Goal: Use online tool/utility: Utilize a website feature to perform a specific function

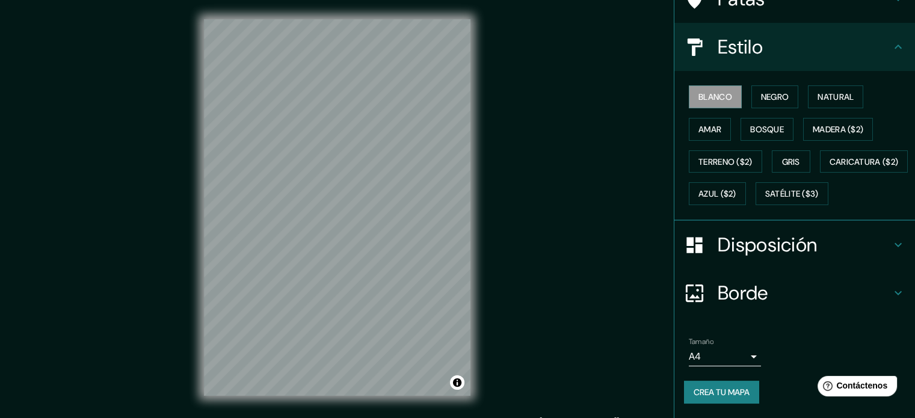
scroll to position [142, 0]
click at [761, 91] on font "Negro" at bounding box center [775, 96] width 28 height 11
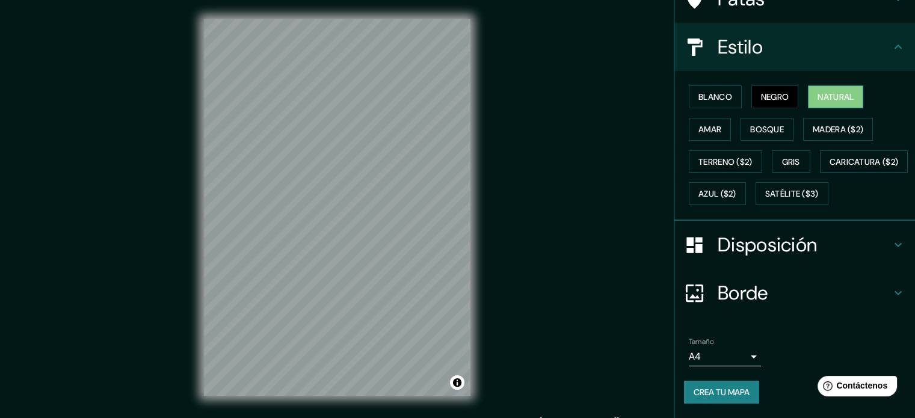
click at [817, 91] on font "Natural" at bounding box center [835, 96] width 36 height 11
click at [698, 124] on font "Amar" at bounding box center [709, 129] width 23 height 11
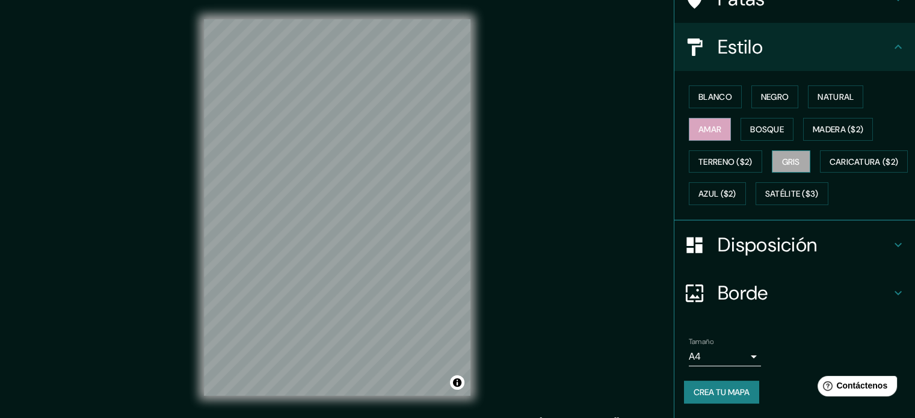
click at [782, 156] on font "Gris" at bounding box center [791, 161] width 18 height 11
click at [770, 124] on font "Bosque" at bounding box center [767, 129] width 34 height 11
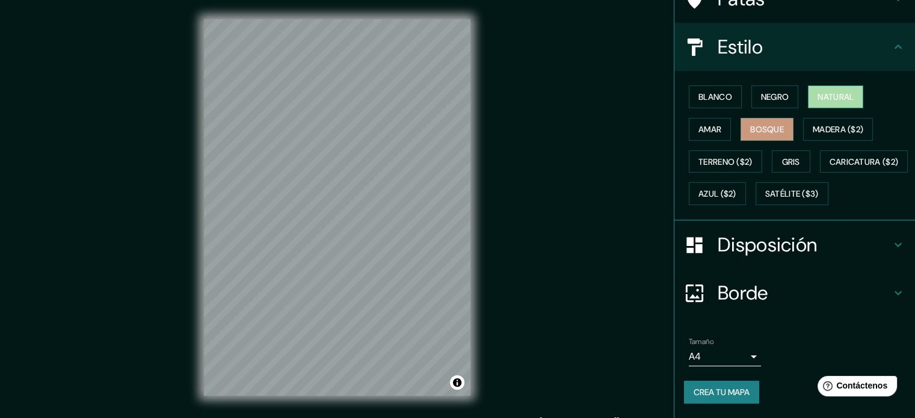
click at [825, 91] on font "Natural" at bounding box center [835, 96] width 36 height 11
click at [789, 85] on button "Negro" at bounding box center [775, 96] width 48 height 23
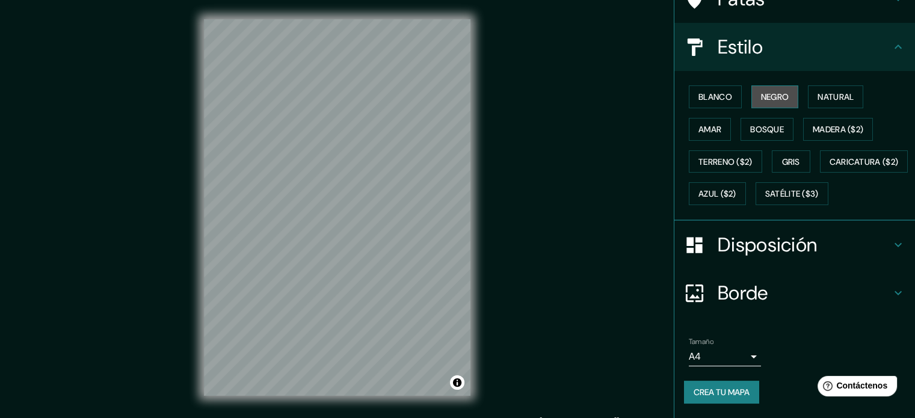
click at [751, 85] on button "Negro" at bounding box center [775, 96] width 48 height 23
click at [698, 124] on font "Amar" at bounding box center [709, 129] width 23 height 11
click at [736, 189] on font "Azul ($2)" at bounding box center [717, 194] width 38 height 11
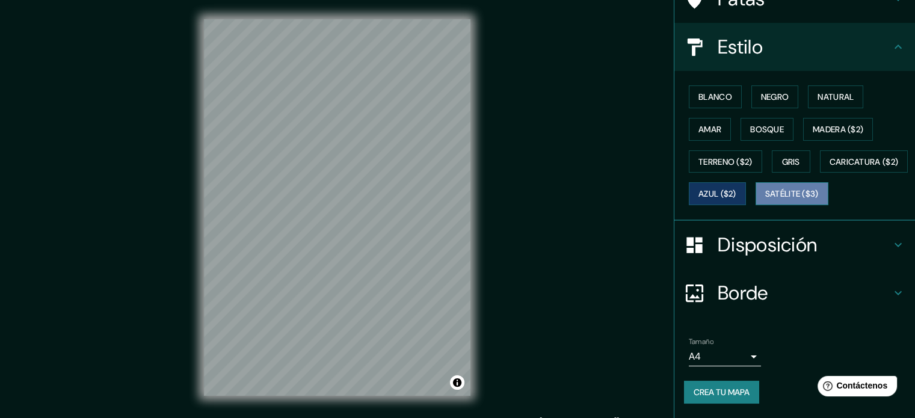
click at [765, 197] on font "Satélite ($3)" at bounding box center [792, 194] width 54 height 11
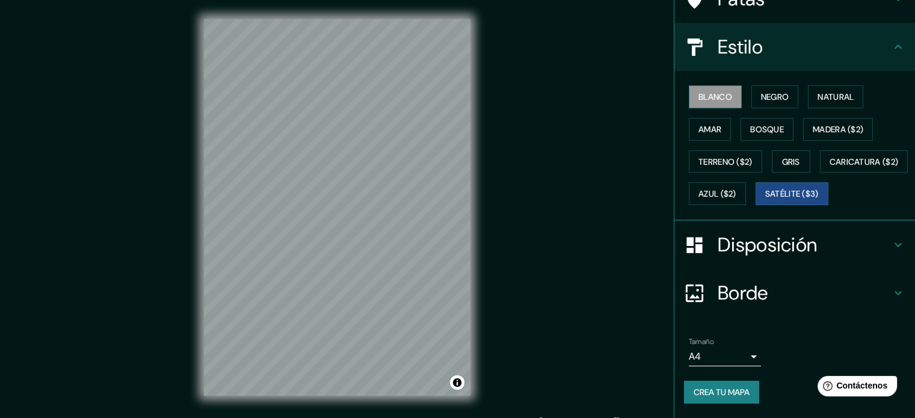
drag, startPoint x: 702, startPoint y: 50, endPoint x: 702, endPoint y: 59, distance: 9.0
click at [702, 81] on div "Blanco Negro Natural Amar Bosque Madera ($2) Terreno ($2) Gris Caricatura ($2) …" at bounding box center [799, 145] width 231 height 129
click at [702, 89] on font "Blanco" at bounding box center [715, 97] width 34 height 16
click at [784, 156] on font "Gris" at bounding box center [791, 161] width 18 height 11
click at [715, 89] on font "Blanco" at bounding box center [715, 97] width 34 height 16
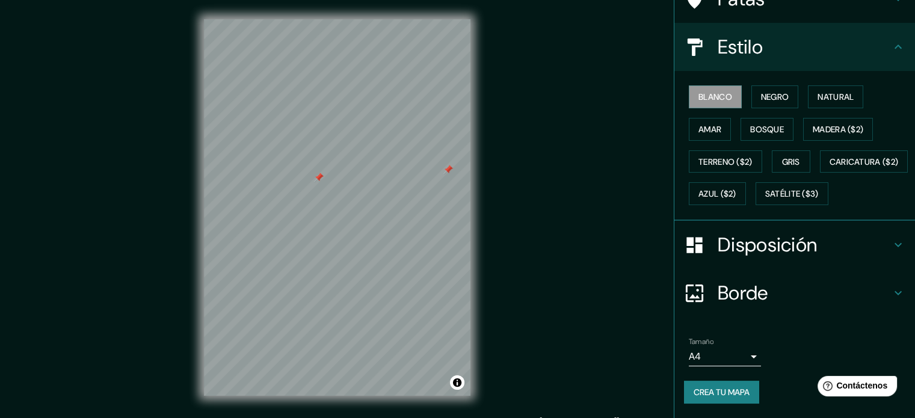
click at [473, 110] on div "© Mapbox © OpenStreetMap Improve this map" at bounding box center [337, 207] width 305 height 415
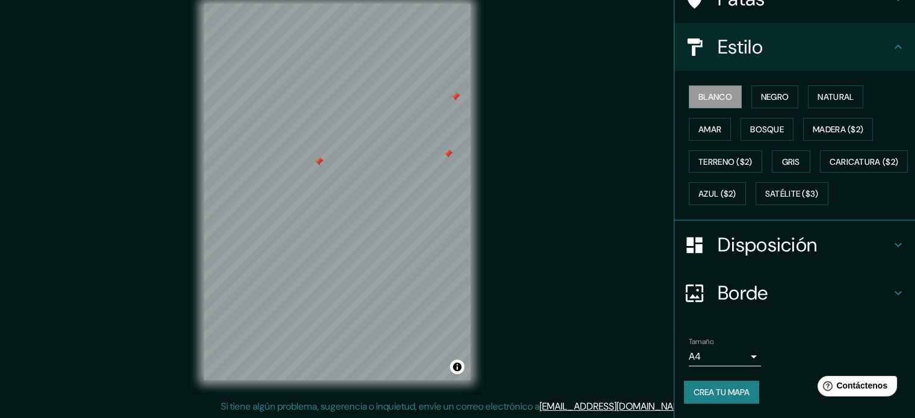
click at [772, 240] on font "Disposición" at bounding box center [767, 244] width 99 height 25
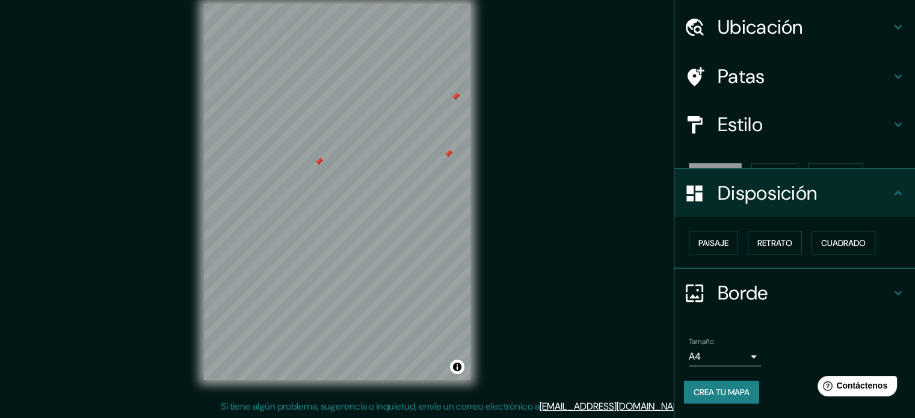
scroll to position [14, 0]
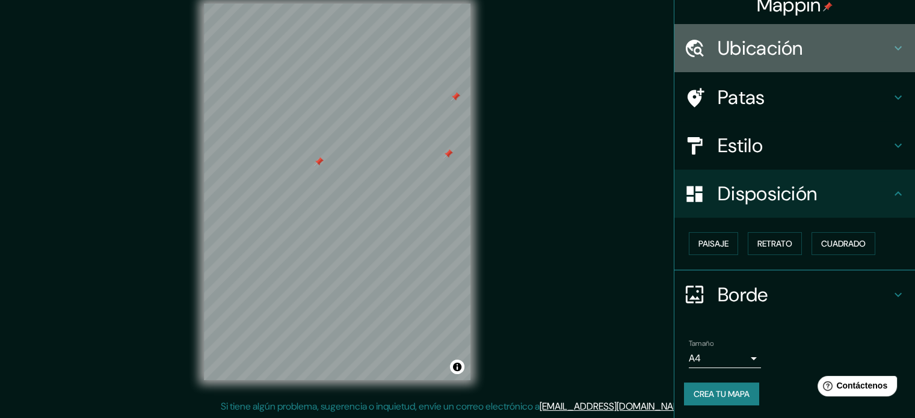
click at [770, 49] on font "Ubicación" at bounding box center [760, 47] width 85 height 25
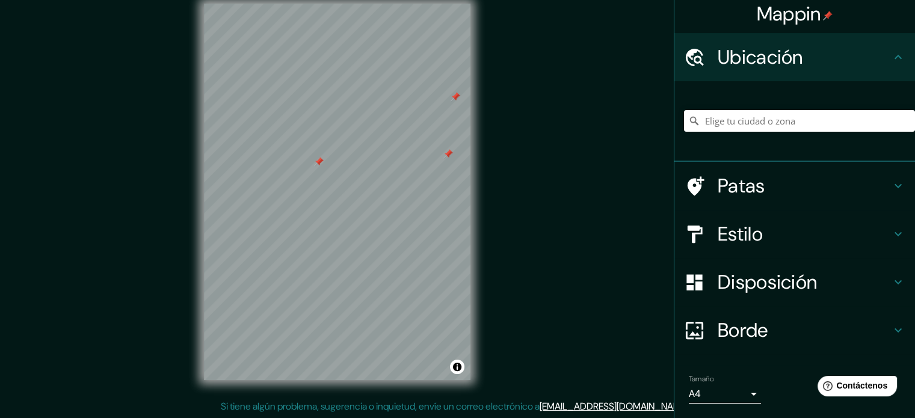
scroll to position [0, 0]
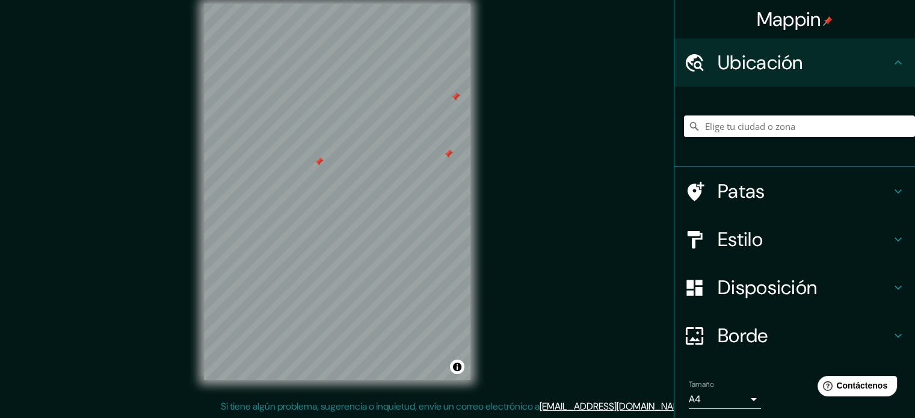
click at [746, 188] on font "Patas" at bounding box center [742, 191] width 48 height 25
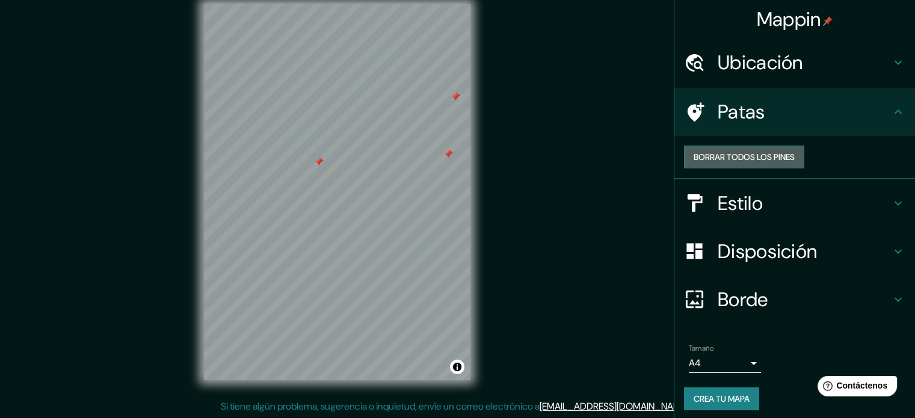
click at [779, 165] on font "Borrar todos los pines" at bounding box center [743, 157] width 101 height 16
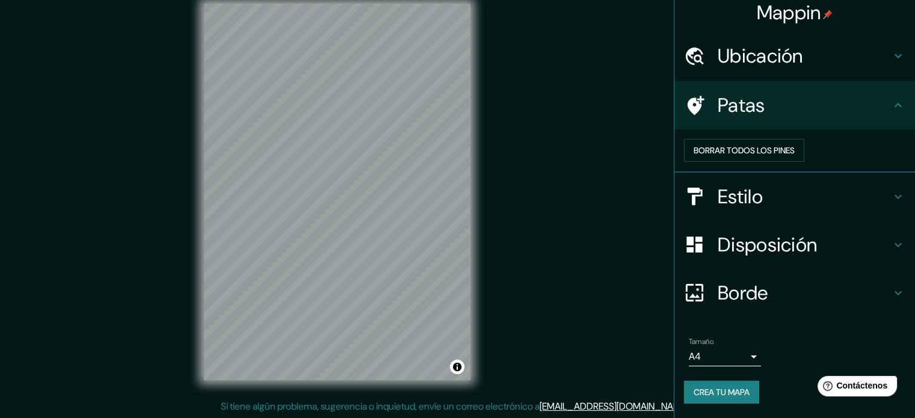
scroll to position [24, 0]
click at [722, 389] on font "Crea tu mapa" at bounding box center [721, 392] width 56 height 11
